Goal: Navigation & Orientation: Understand site structure

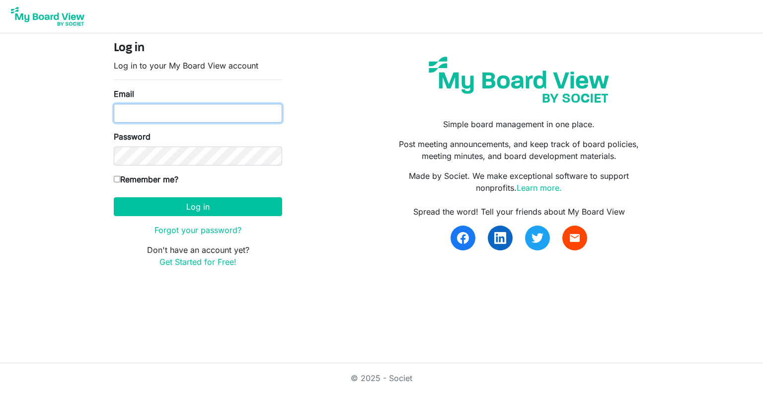
click at [149, 113] on input "Email" at bounding box center [198, 113] width 168 height 19
type input "anzbcc@breastcancercommunity.nz"
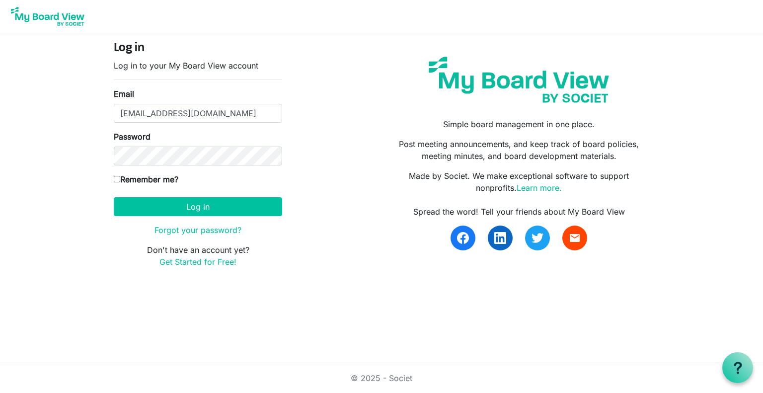
click at [116, 174] on label "Remember me?" at bounding box center [146, 179] width 65 height 12
click at [116, 176] on input "Remember me?" at bounding box center [117, 179] width 6 height 6
checkbox input "true"
click at [200, 209] on button "Log in" at bounding box center [198, 206] width 168 height 19
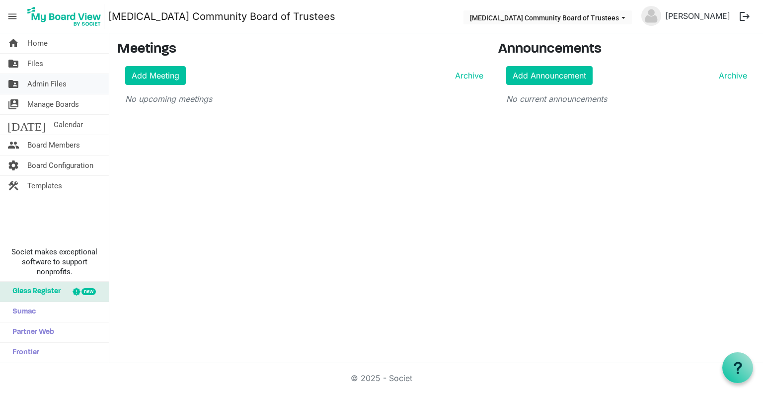
click at [51, 84] on span "Admin Files" at bounding box center [46, 84] width 39 height 20
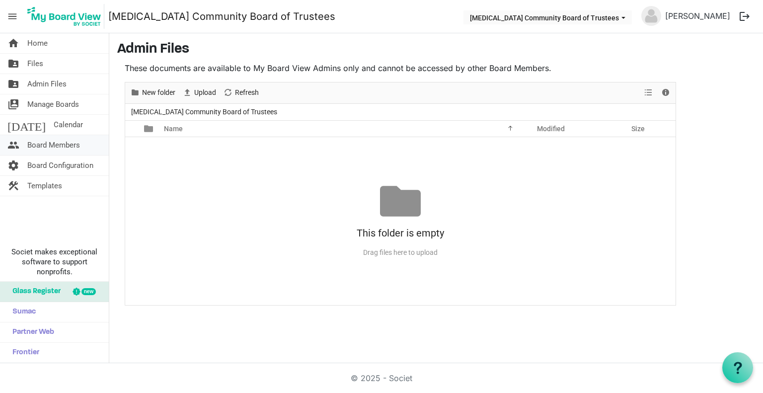
click at [42, 142] on span "Board Members" at bounding box center [53, 145] width 53 height 20
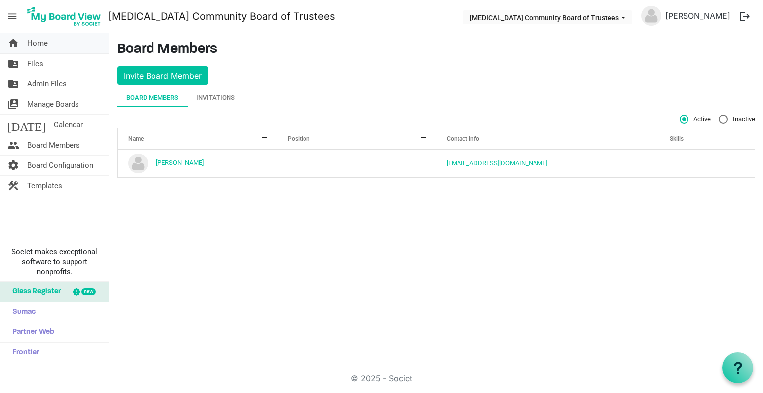
click at [45, 42] on span "Home" at bounding box center [37, 43] width 20 height 20
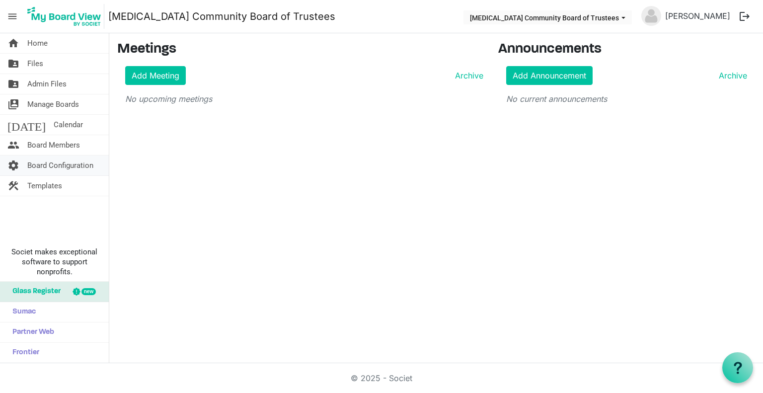
click at [48, 164] on span "Board Configuration" at bounding box center [60, 165] width 66 height 20
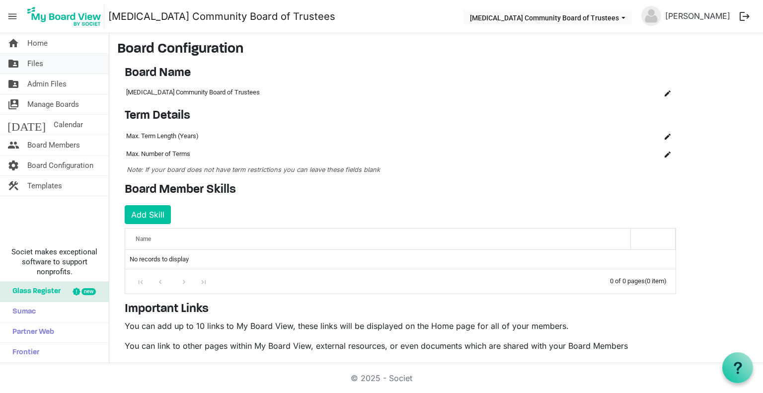
click at [39, 69] on span "Files" at bounding box center [35, 64] width 16 height 20
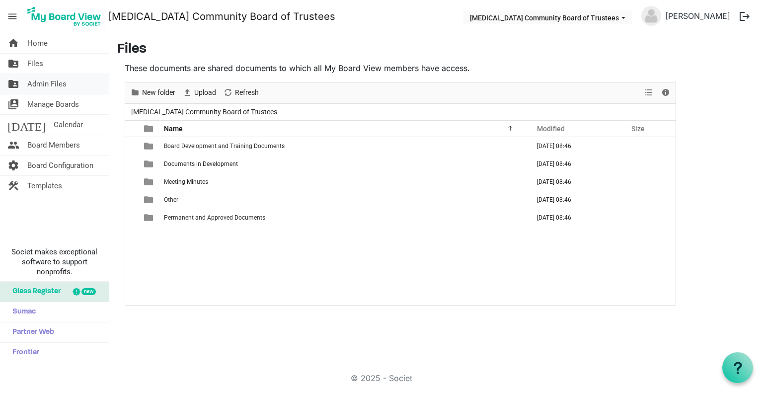
click at [49, 78] on span "Admin Files" at bounding box center [46, 84] width 39 height 20
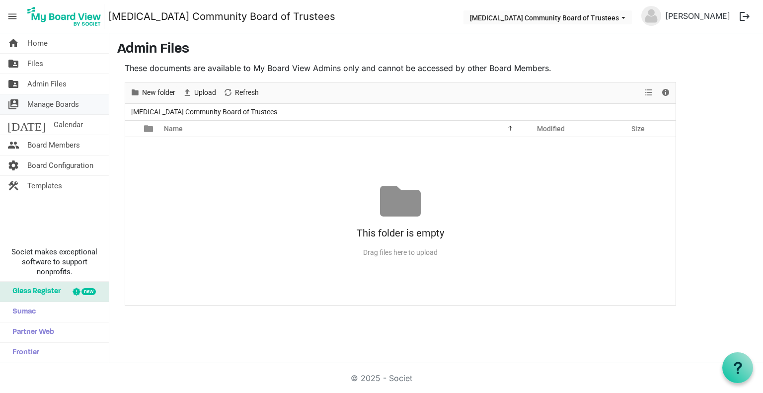
click at [39, 103] on span "Manage Boards" at bounding box center [53, 104] width 52 height 20
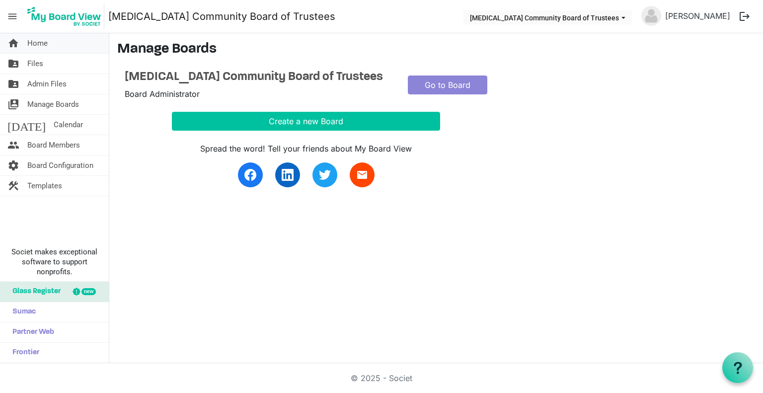
click at [45, 44] on span "Home" at bounding box center [37, 43] width 20 height 20
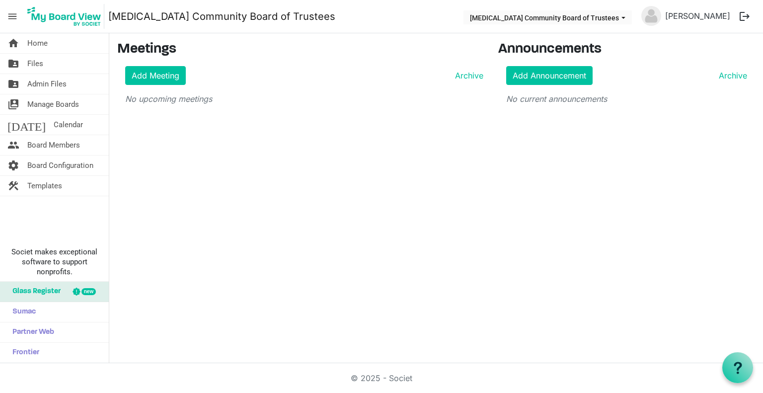
click at [14, 12] on span "menu" at bounding box center [12, 16] width 19 height 19
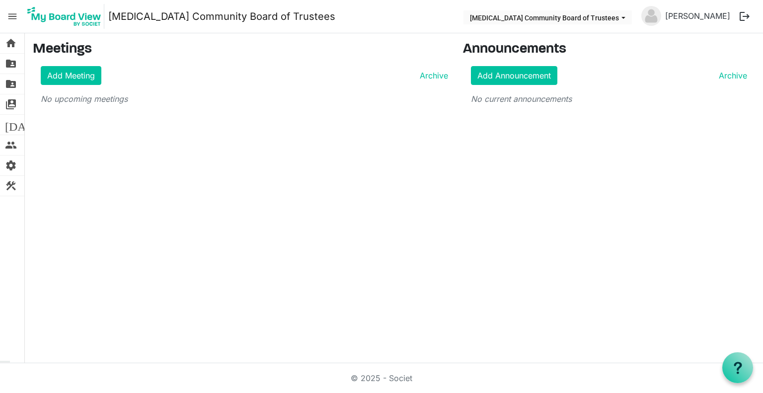
click at [12, 16] on span "menu" at bounding box center [12, 16] width 19 height 19
